Goal: Find specific page/section: Find specific page/section

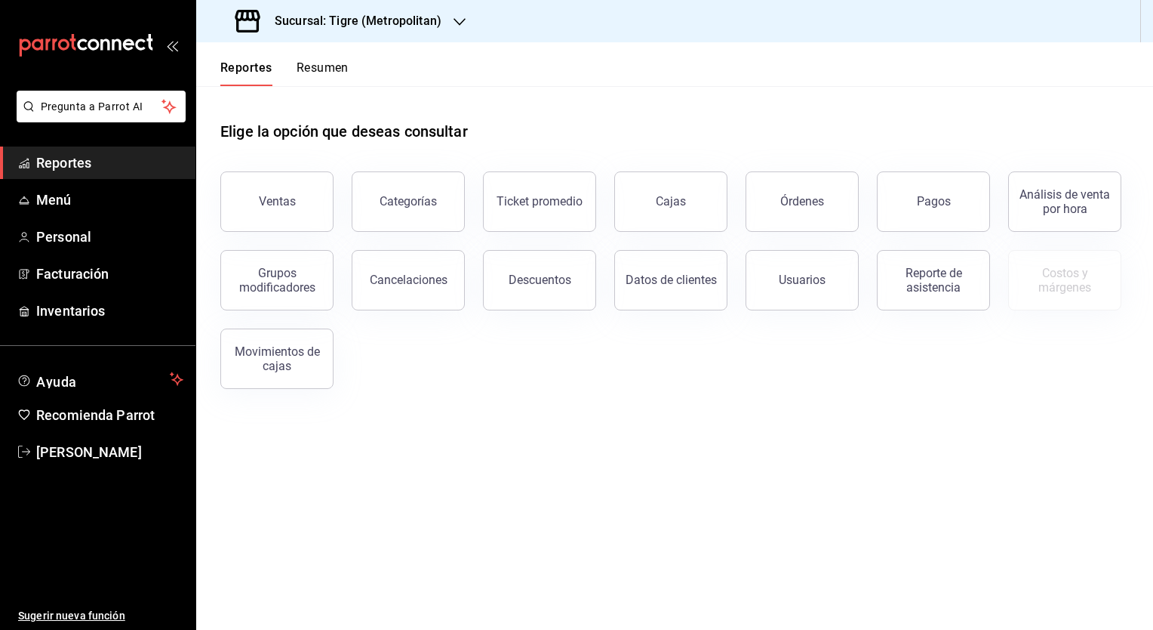
click at [368, 25] on h3 "Sucursal: Tigre (Metropolitan)" at bounding box center [352, 21] width 179 height 18
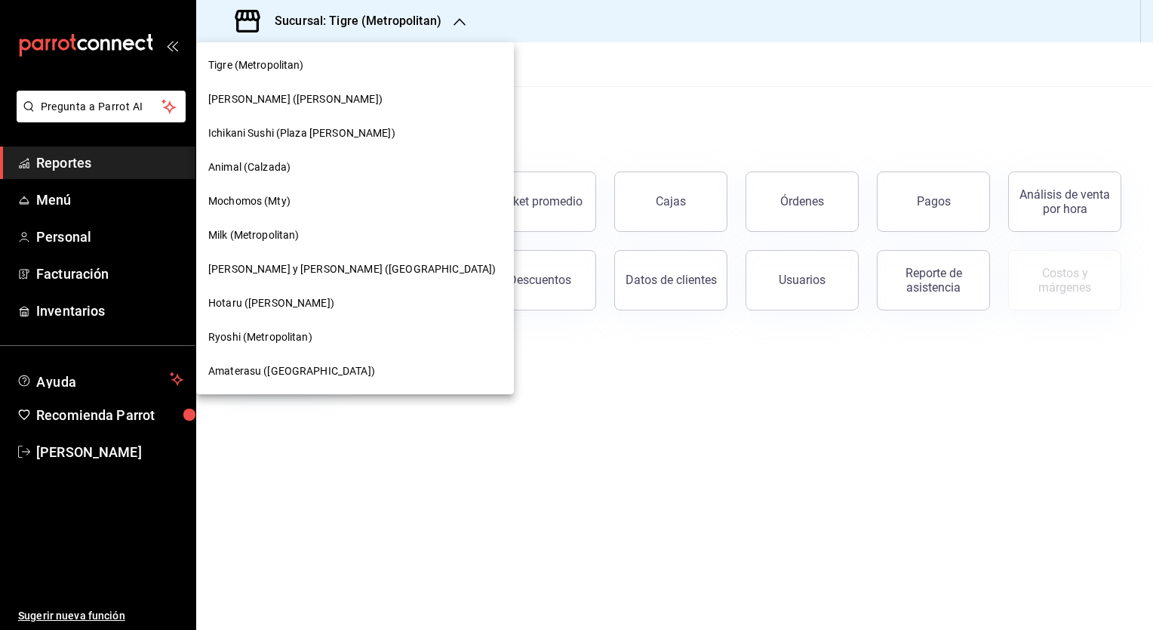
click at [296, 383] on div "Amaterasu ([GEOGRAPHIC_DATA])" at bounding box center [355, 371] width 318 height 34
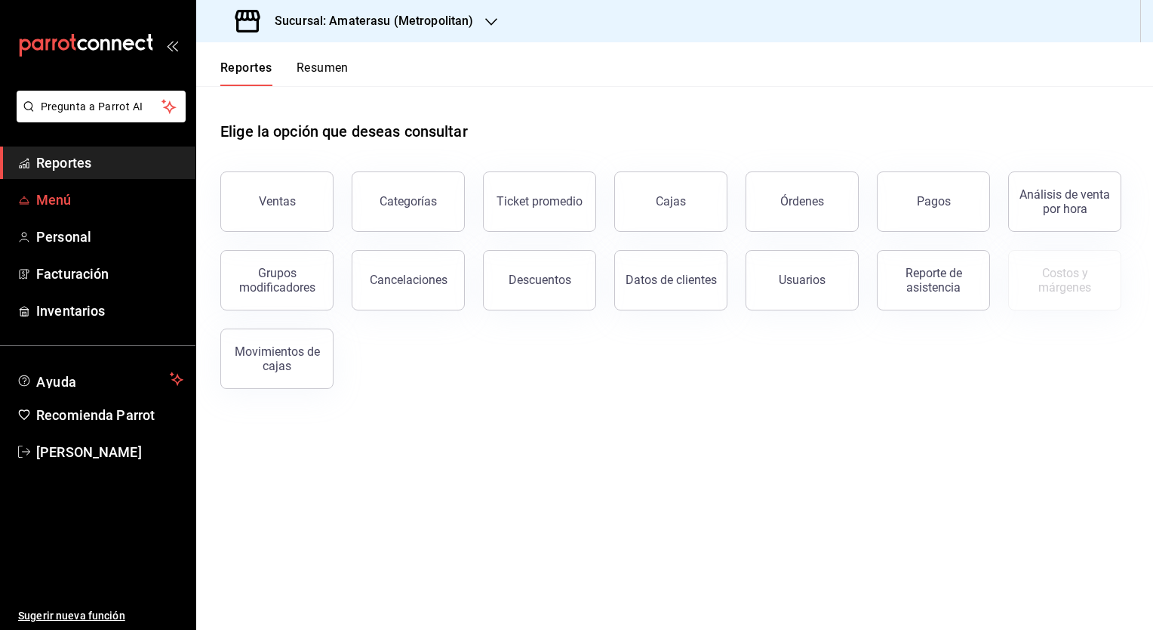
click at [49, 202] on span "Menú" at bounding box center [109, 199] width 147 height 20
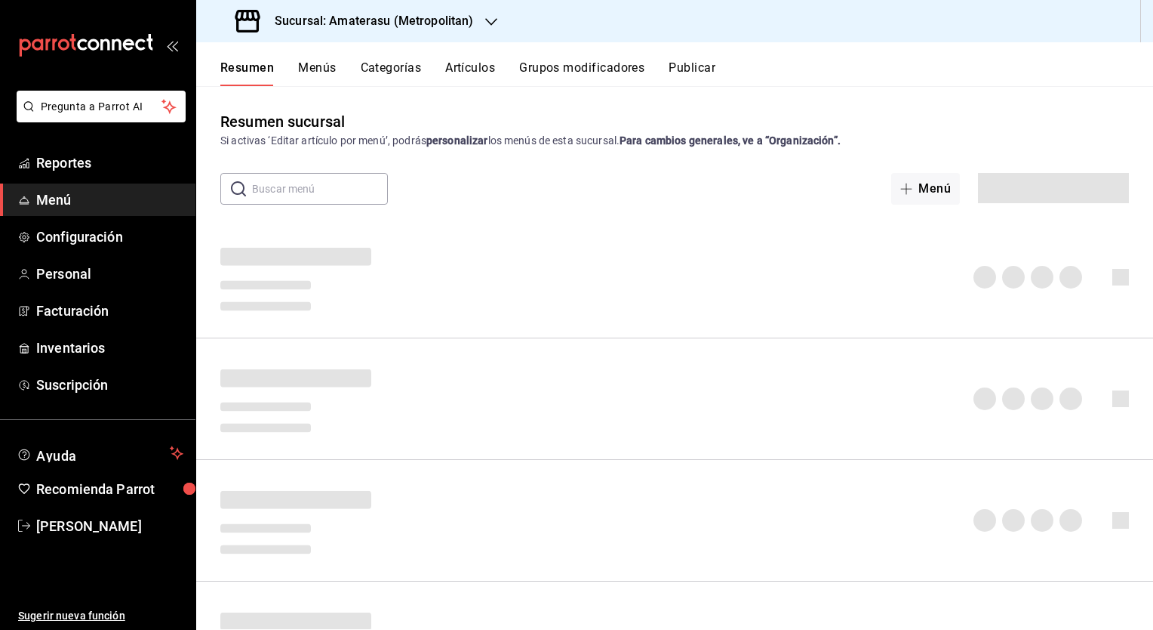
click at [477, 67] on button "Artículos" at bounding box center [470, 73] width 50 height 26
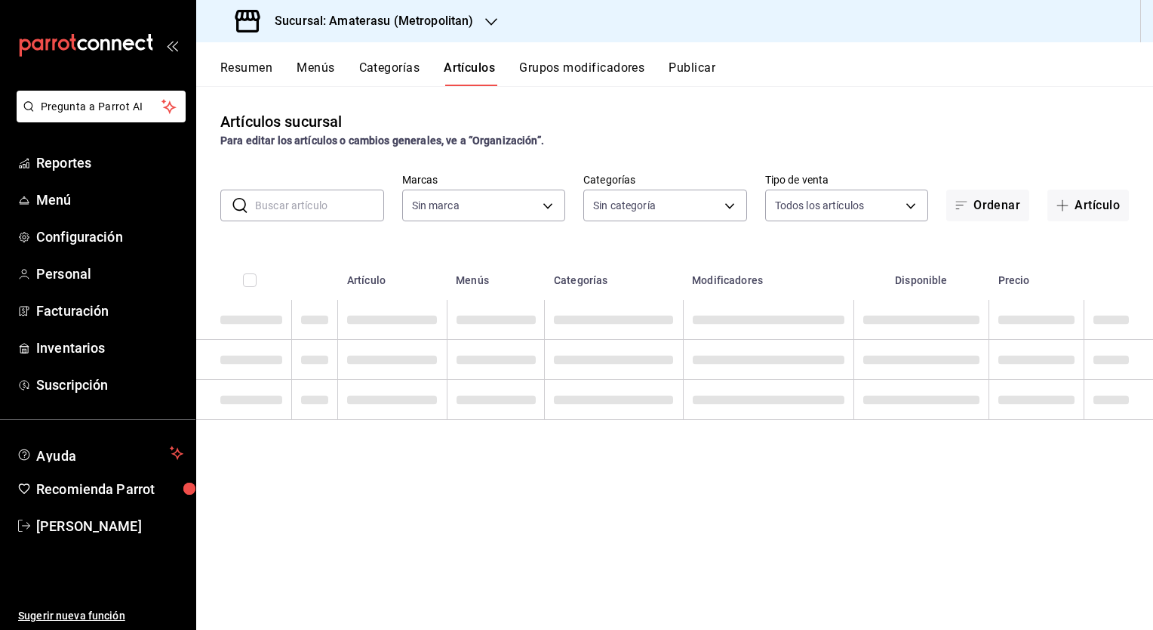
type input "087d9878-8a04-48ff-ab24-0b3ef0fdf69f,f9a59ea1-282a-4f27-8dee-44d2a5bc8fe2,3473a…"
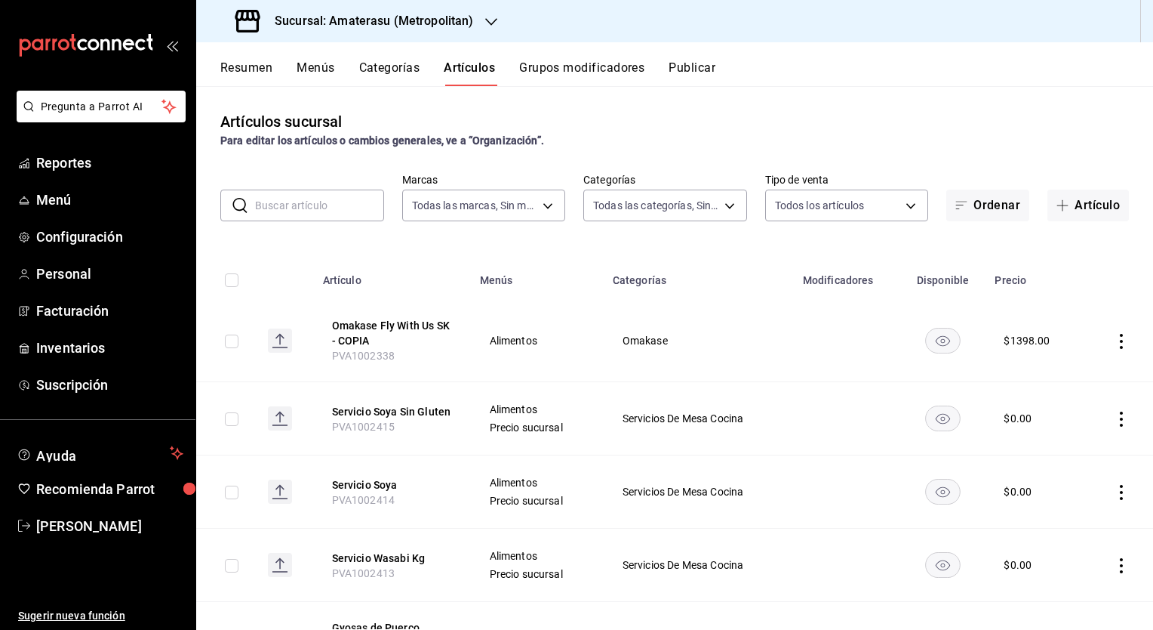
type input "e4cd7fcb-d45b-43ae-a99f-ad4ccfcd9032,f3afaab8-8c3d-4e49-a299-af9bdf6027b2"
click at [323, 208] on input "text" at bounding box center [319, 205] width 129 height 30
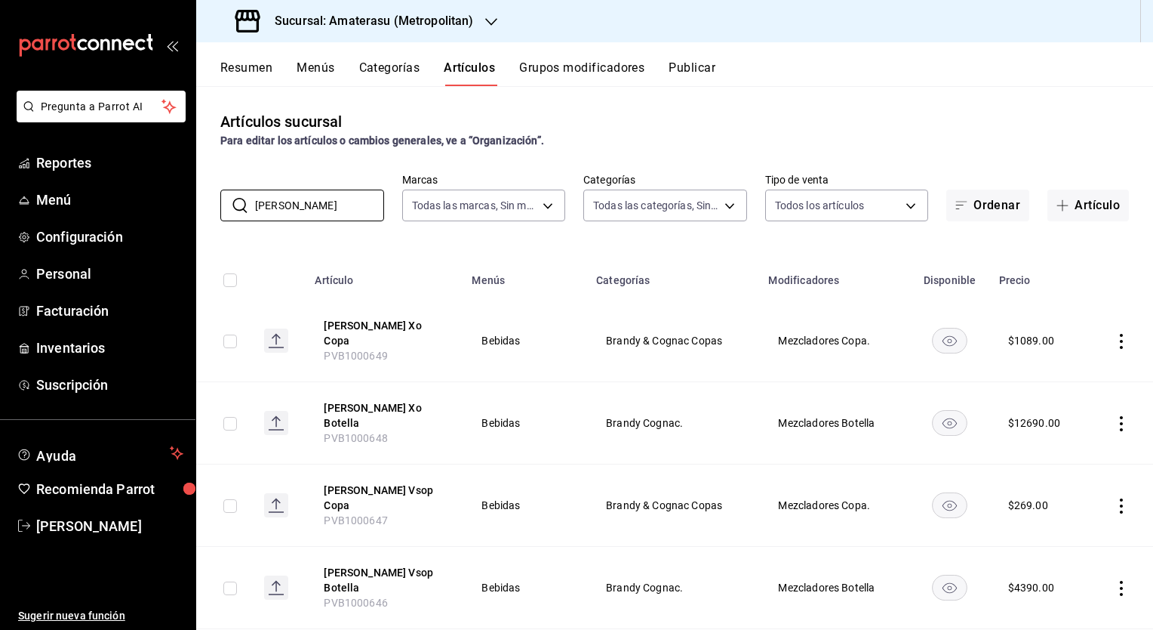
type input "[PERSON_NAME]"
